Goal: Task Accomplishment & Management: Manage account settings

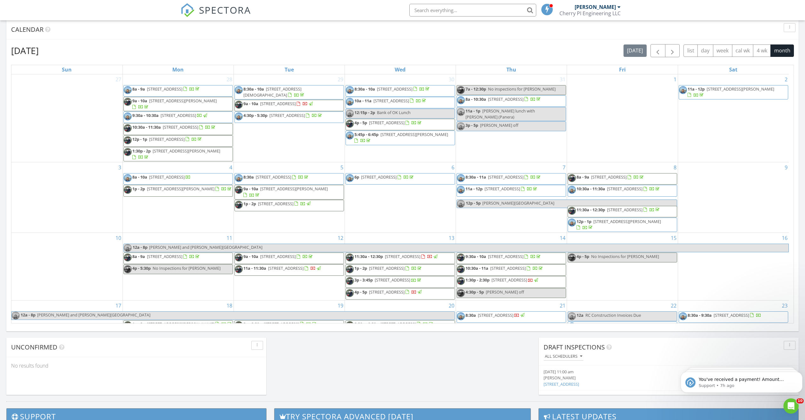
scroll to position [587, 815]
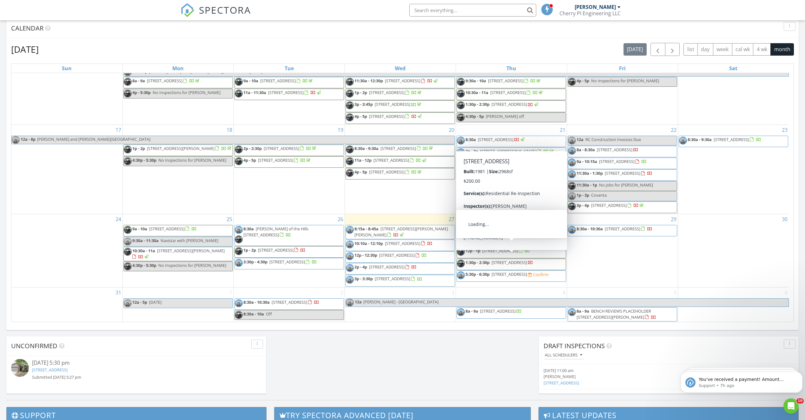
scroll to position [259, 0]
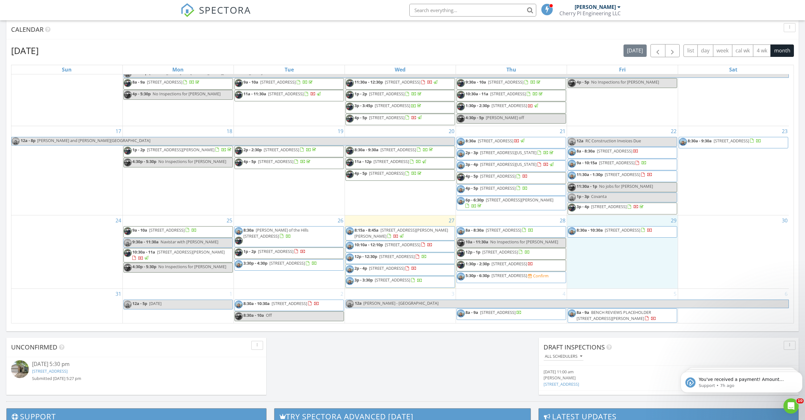
click at [625, 251] on div "29 8:30a - 10:30a [STREET_ADDRESS]" at bounding box center [622, 251] width 111 height 73
click at [476, 361] on div "[DATE] [PERSON_NAME] No results found New Inspection New Quote Map 1 2 3 4 5 + …" at bounding box center [402, 112] width 805 height 578
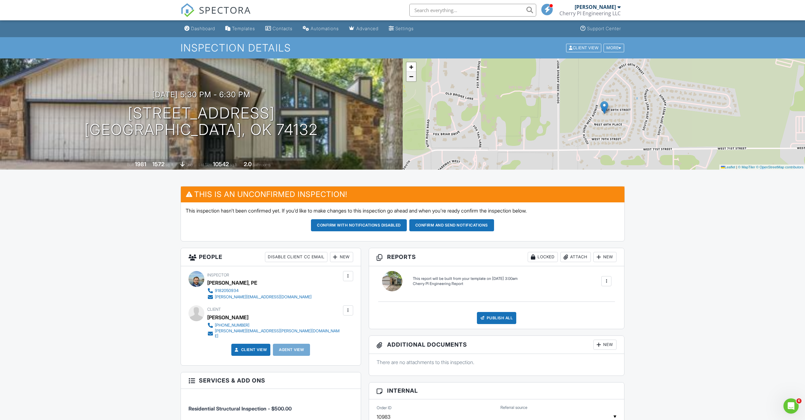
click at [411, 77] on span "−" at bounding box center [411, 76] width 4 height 8
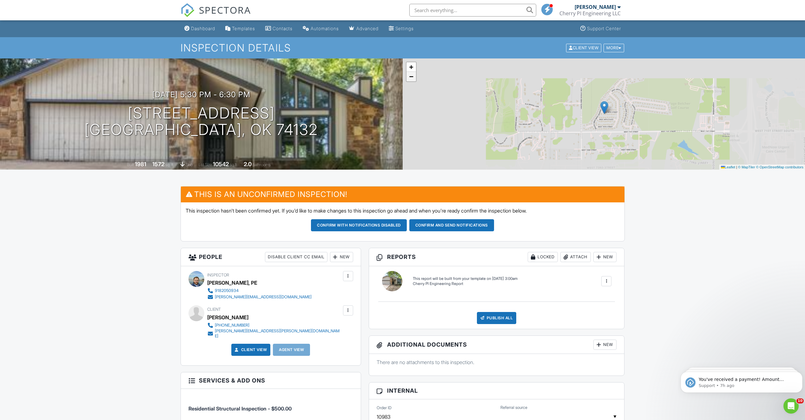
click at [411, 77] on span "−" at bounding box center [411, 76] width 4 height 8
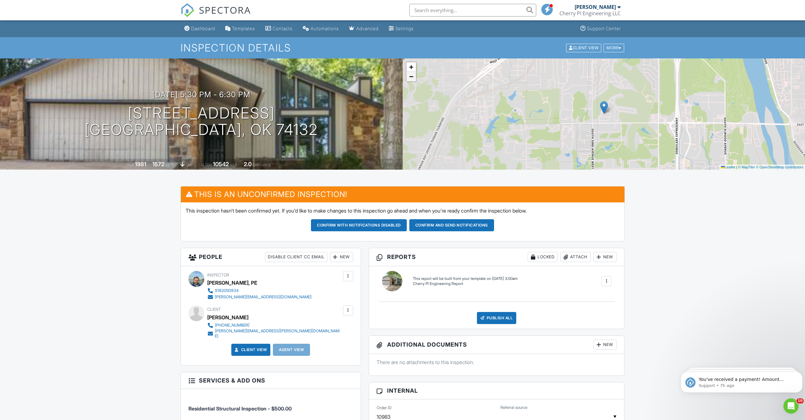
click at [411, 77] on span "−" at bounding box center [411, 76] width 4 height 8
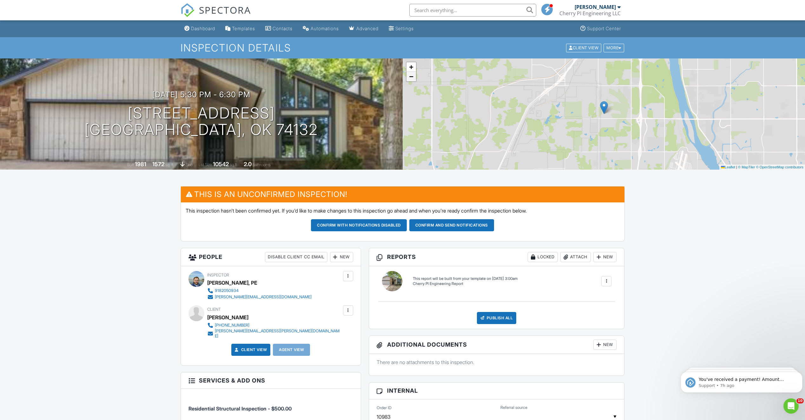
click at [411, 77] on span "−" at bounding box center [411, 76] width 4 height 8
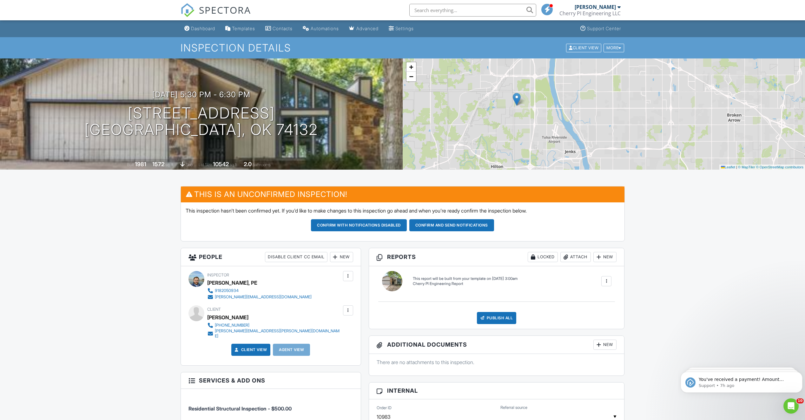
drag, startPoint x: 580, startPoint y: 117, endPoint x: 500, endPoint y: 114, distance: 79.7
click at [500, 114] on div "+ − Leaflet | © MapTiler © OpenStreetMap contributors" at bounding box center [604, 113] width 403 height 111
click at [412, 78] on span "−" at bounding box center [411, 76] width 4 height 8
